Goal: Information Seeking & Learning: Learn about a topic

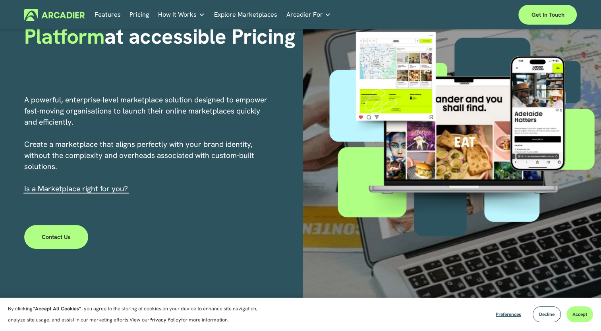
scroll to position [114, 0]
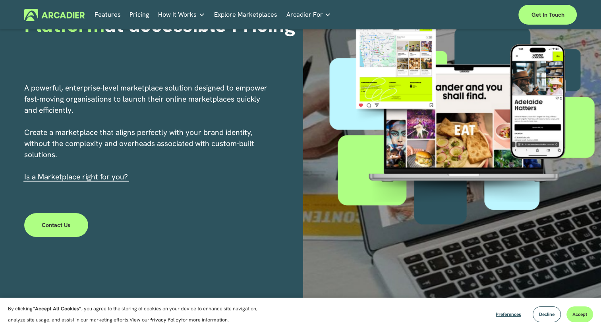
click at [232, 17] on link "Explore Marketplaces" at bounding box center [245, 15] width 63 height 12
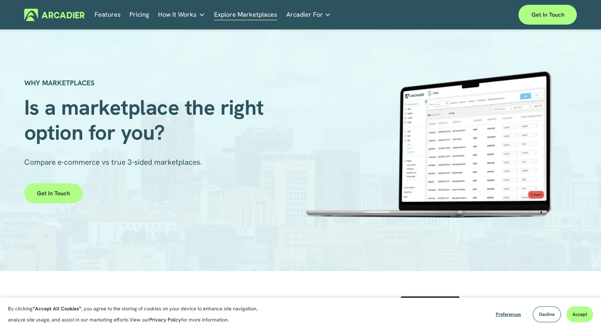
click at [109, 13] on link "Features" at bounding box center [107, 15] width 26 height 12
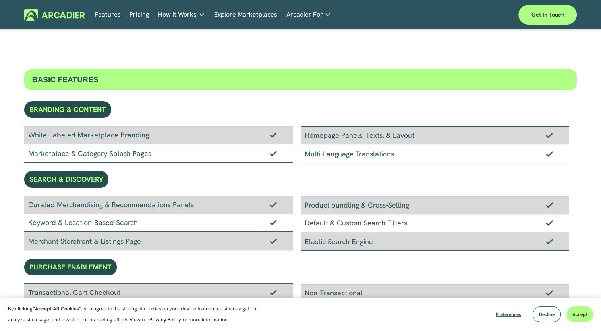
click at [254, 16] on link "Explore Marketplaces" at bounding box center [245, 15] width 63 height 12
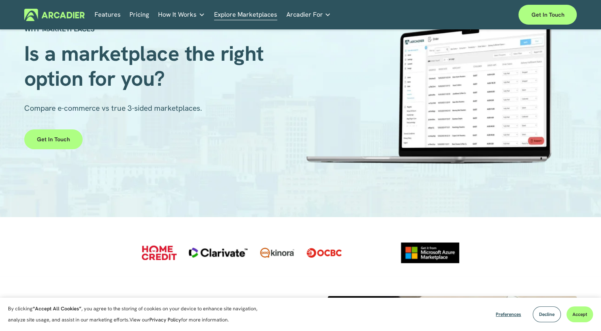
scroll to position [56, 0]
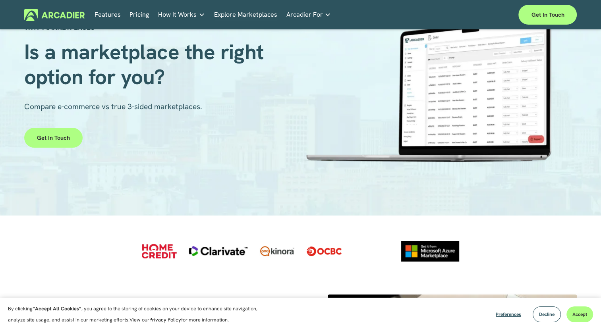
click at [215, 252] on div at bounding box center [218, 251] width 59 height 10
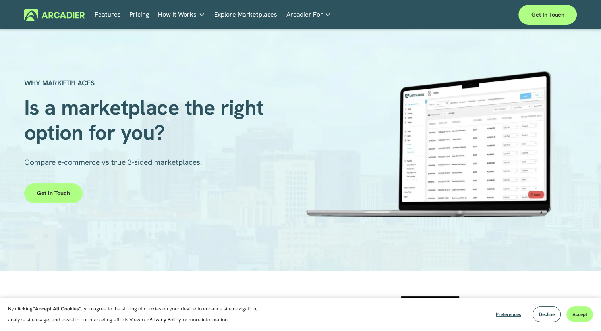
click at [0, 0] on link "Economic Development Designed to support your visitor economy agenda and invest…" at bounding box center [0, 0] width 0 height 0
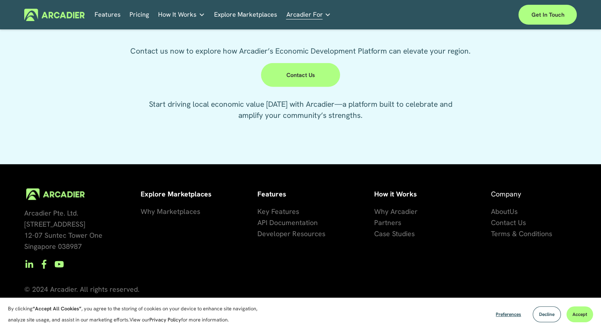
scroll to position [2007, 0]
